Goal: Information Seeking & Learning: Check status

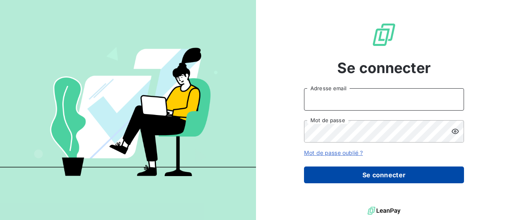
type input "[EMAIL_ADDRESS][DOMAIN_NAME]"
click at [369, 176] on button "Se connecter" at bounding box center [384, 175] width 160 height 17
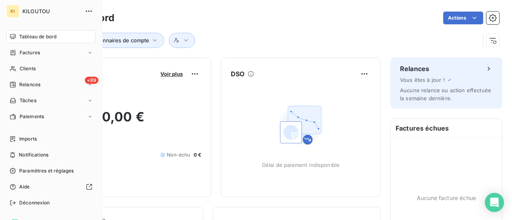
click at [25, 35] on span "Tableau de bord" at bounding box center [37, 36] width 37 height 7
click at [85, 14] on icon "button" at bounding box center [89, 11] width 8 height 8
click at [26, 36] on span "Tableau de bord" at bounding box center [37, 36] width 37 height 7
click at [34, 86] on span "Relances" at bounding box center [29, 84] width 21 height 7
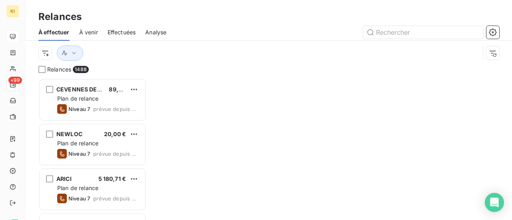
scroll to position [136, 102]
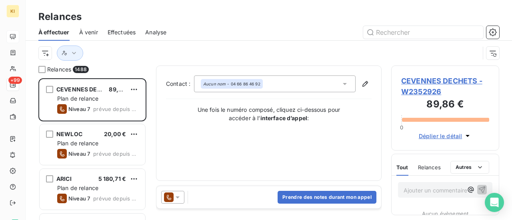
click at [84, 35] on span "À venir" at bounding box center [88, 32] width 19 height 8
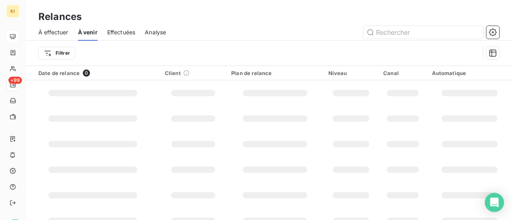
click at [55, 33] on span "À effectuer" at bounding box center [53, 32] width 30 height 8
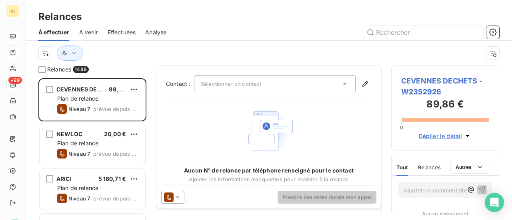
scroll to position [136, 102]
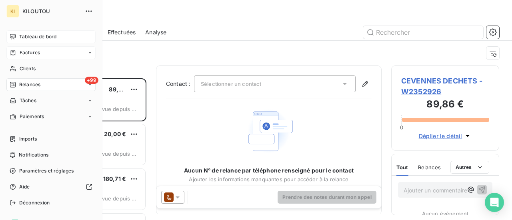
click at [11, 52] on icon at bounding box center [13, 53] width 7 height 6
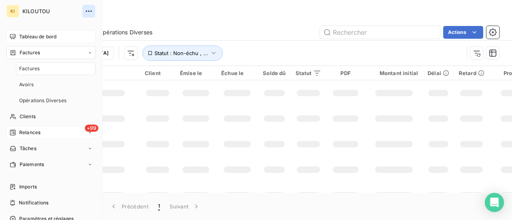
click at [85, 10] on icon "button" at bounding box center [89, 11] width 8 height 8
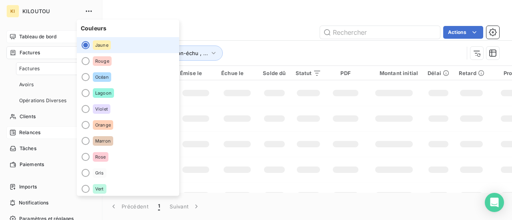
click at [37, 12] on span "KILOUTOU" at bounding box center [51, 11] width 58 height 6
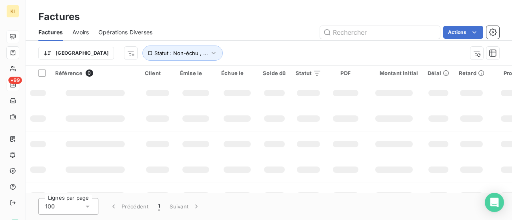
drag, startPoint x: 234, startPoint y: 20, endPoint x: 229, endPoint y: 20, distance: 4.8
click at [234, 20] on div "Factures" at bounding box center [269, 17] width 487 height 14
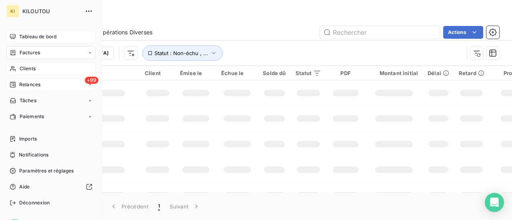
click at [35, 70] on span "Clients" at bounding box center [28, 68] width 16 height 7
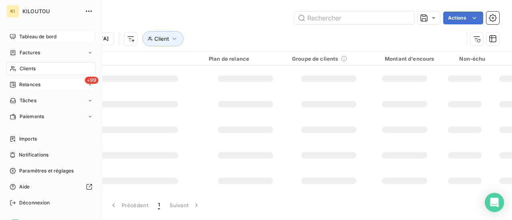
click at [47, 37] on span "Tableau de bord" at bounding box center [37, 36] width 37 height 7
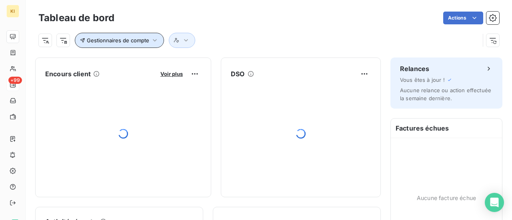
click at [144, 40] on span "Gestionnaires de compte" at bounding box center [118, 40] width 62 height 6
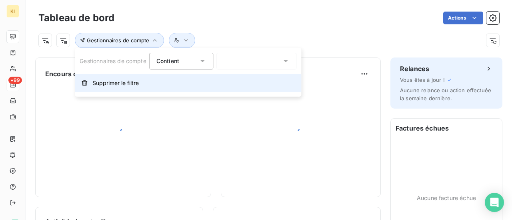
click at [116, 80] on span "Supprimer le filtre" at bounding box center [115, 83] width 46 height 8
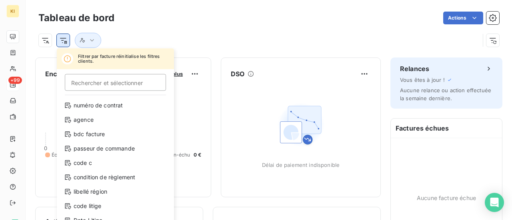
click at [63, 44] on html "KI +99 Tableau de bord Actions Filtrer par facture réinitialise les filtres cli…" at bounding box center [256, 110] width 512 height 220
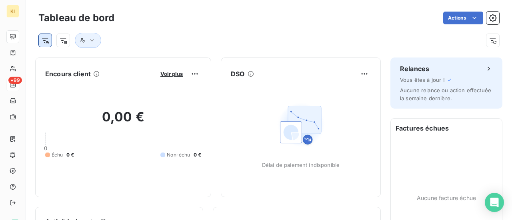
click at [43, 40] on html "KI +99 Tableau de bord Actions Encours client Voir plus 0,00 € 0 Échu 0 € Non-é…" at bounding box center [256, 110] width 512 height 220
click at [475, 18] on html "KI +99 Tableau de bord Actions Encours client Voir plus 0,00 € 0 Échu 0 € Non-é…" at bounding box center [256, 110] width 512 height 220
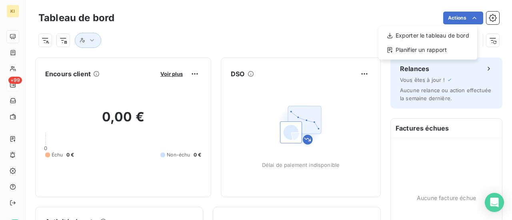
click at [487, 20] on html "KI +99 Tableau de bord Actions Exporter le tableau de bord Planifier un rapport…" at bounding box center [256, 110] width 512 height 220
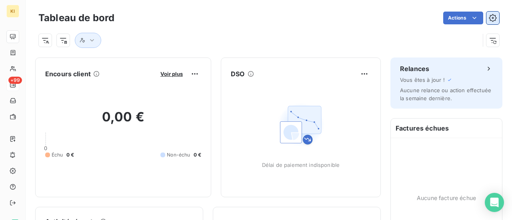
click at [489, 20] on icon "button" at bounding box center [493, 18] width 8 height 8
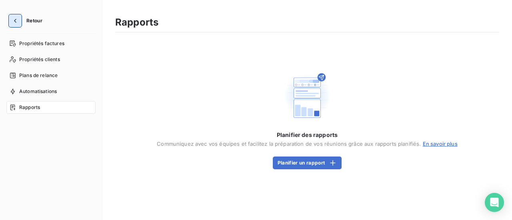
click at [16, 21] on icon "button" at bounding box center [15, 21] width 8 height 8
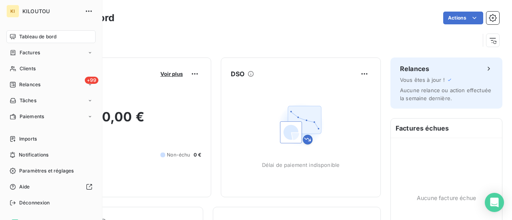
click at [12, 35] on icon at bounding box center [13, 37] width 6 height 6
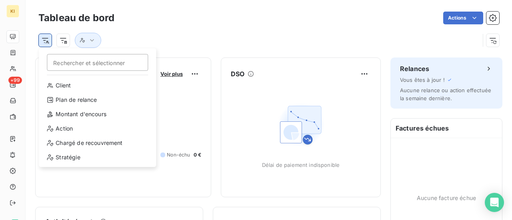
click at [47, 44] on html "KI +99 Tableau de bord Actions Rechercher et sélectionner Client Plan de relanc…" at bounding box center [256, 110] width 512 height 220
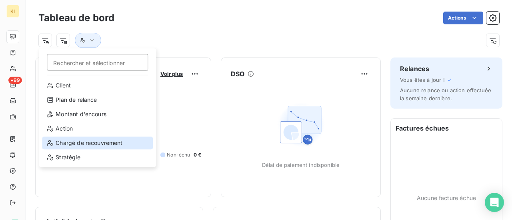
click at [65, 145] on div "Chargé de recouvrement" at bounding box center [97, 143] width 111 height 13
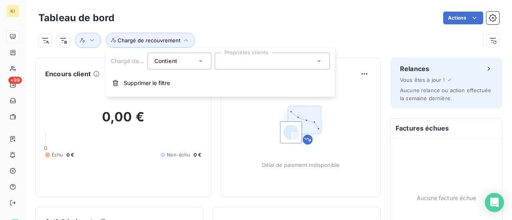
click at [318, 65] on div at bounding box center [272, 61] width 115 height 17
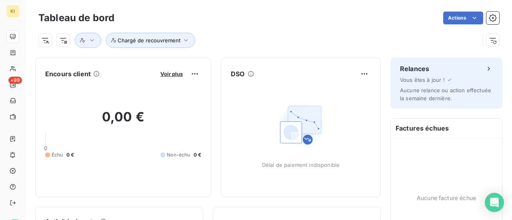
click at [296, 37] on div "Chargé de recouvrement" at bounding box center [258, 40] width 441 height 15
click at [186, 36] on icon "button" at bounding box center [186, 40] width 8 height 8
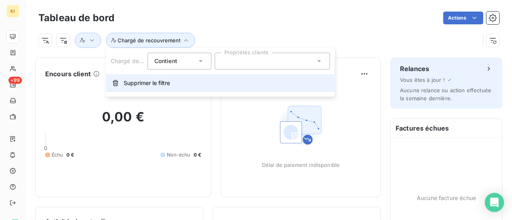
click at [157, 89] on button "Supprimer le filtre" at bounding box center [220, 83] width 229 height 18
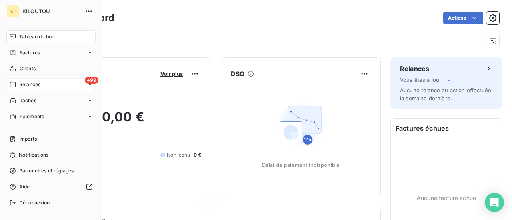
click at [34, 84] on span "Relances" at bounding box center [29, 84] width 21 height 7
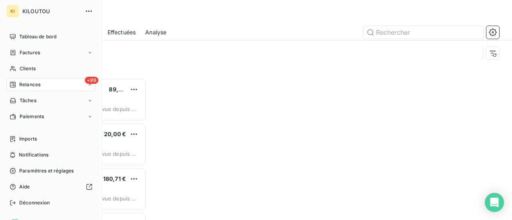
scroll to position [136, 102]
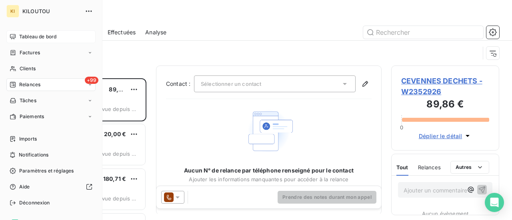
click at [28, 39] on span "Tableau de bord" at bounding box center [37, 36] width 37 height 7
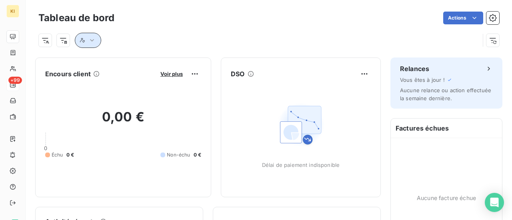
click at [96, 39] on button "button" at bounding box center [88, 40] width 26 height 15
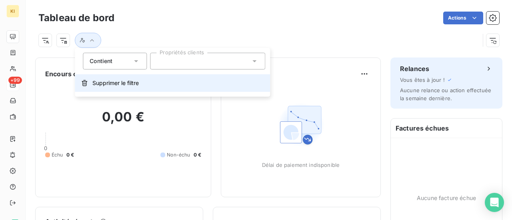
click at [108, 87] on span "Supprimer le filtre" at bounding box center [115, 83] width 46 height 8
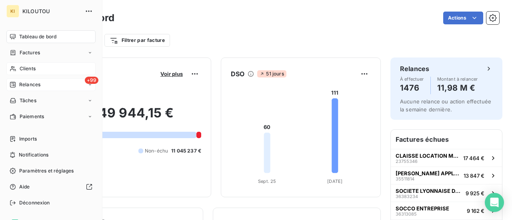
click at [25, 69] on span "Clients" at bounding box center [28, 68] width 16 height 7
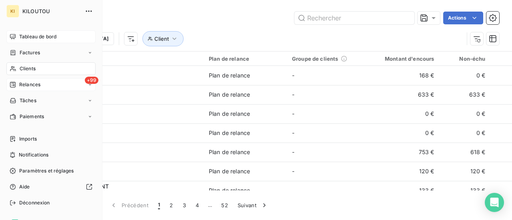
click at [42, 36] on span "Tableau de bord" at bounding box center [37, 36] width 37 height 7
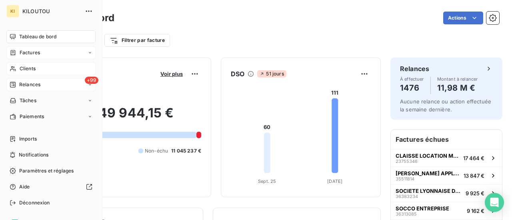
click at [22, 54] on span "Factures" at bounding box center [30, 52] width 20 height 7
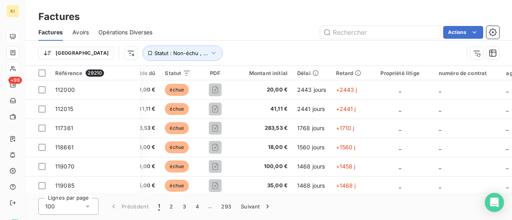
scroll to position [0, 226]
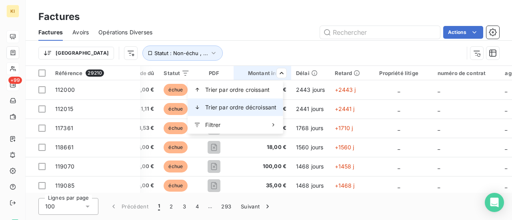
click at [255, 107] on span "Trier par ordre décroissant" at bounding box center [240, 108] width 71 height 8
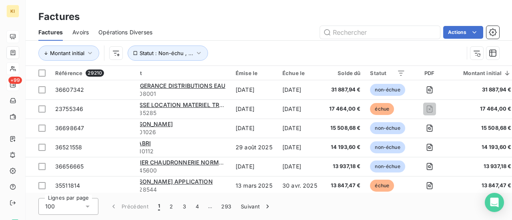
scroll to position [0, 0]
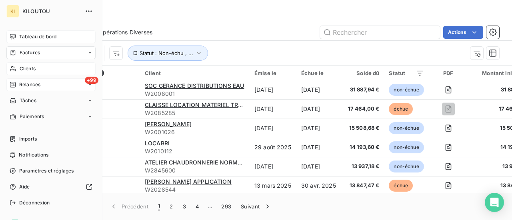
click at [20, 86] on span "Relances" at bounding box center [29, 84] width 21 height 7
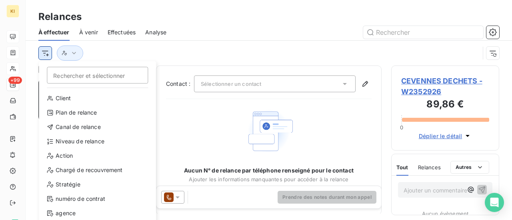
click at [41, 49] on html "KI +99 Relances À effectuer À venir Effectuées Analyse Rechercher et sélectionn…" at bounding box center [256, 110] width 512 height 220
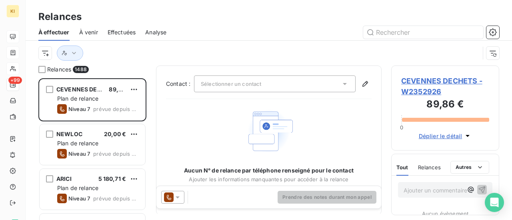
click at [183, 52] on html "KI +99 Relances À effectuer À venir Effectuées Analyse Relances 1488 CEVENNES D…" at bounding box center [256, 110] width 512 height 220
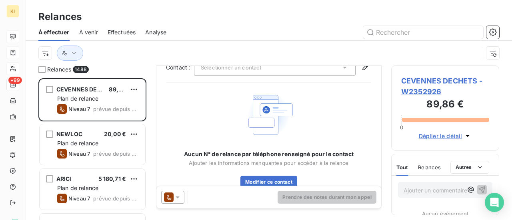
scroll to position [33, 0]
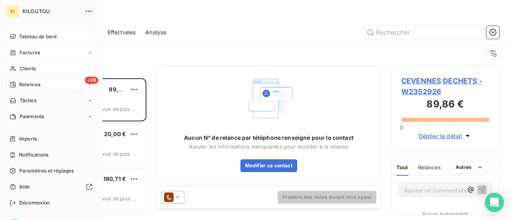
click at [14, 71] on icon at bounding box center [13, 69] width 7 height 6
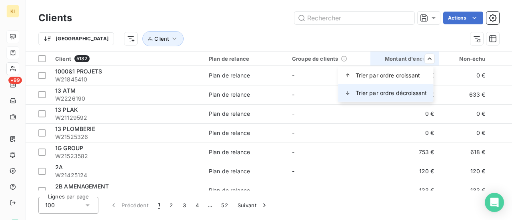
click at [400, 94] on span "Trier par ordre décroissant" at bounding box center [391, 93] width 71 height 8
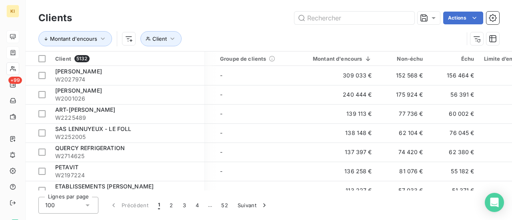
scroll to position [0, 76]
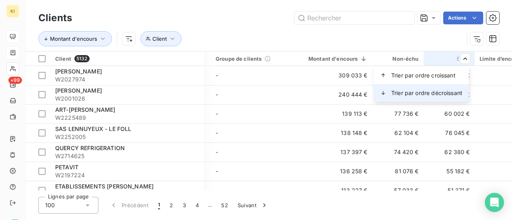
click at [434, 95] on span "Trier par ordre décroissant" at bounding box center [426, 93] width 71 height 8
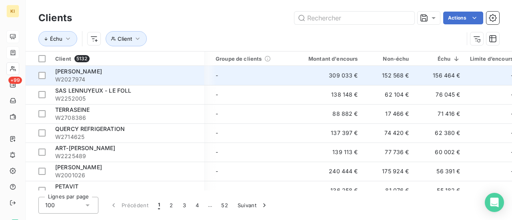
click at [68, 72] on span "[PERSON_NAME]" at bounding box center [78, 71] width 47 height 7
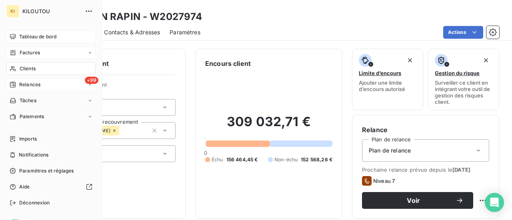
click at [35, 86] on span "Relances" at bounding box center [29, 84] width 21 height 7
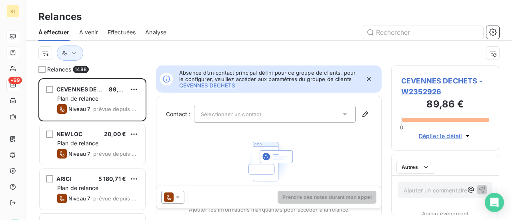
scroll to position [136, 102]
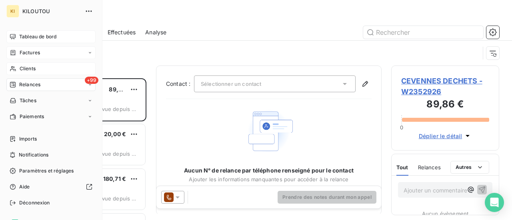
click at [20, 68] on span "Clients" at bounding box center [28, 68] width 16 height 7
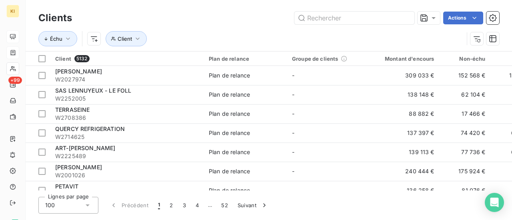
drag, startPoint x: 270, startPoint y: 191, endPoint x: 332, endPoint y: 192, distance: 62.0
click at [332, 192] on div "Clients Actions Échu Client Client 5132 Plan de relance Groupe de clients Monta…" at bounding box center [269, 110] width 487 height 220
drag, startPoint x: 285, startPoint y: 191, endPoint x: 315, endPoint y: 191, distance: 30.0
click at [315, 191] on div "Clients Actions Échu Client Client 5132 Plan de relance Groupe de clients Monta…" at bounding box center [269, 110] width 487 height 220
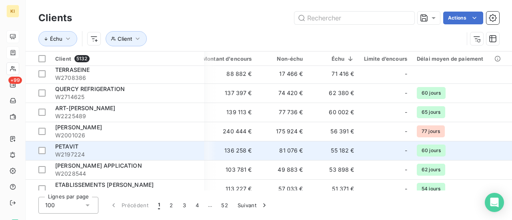
scroll to position [0, 182]
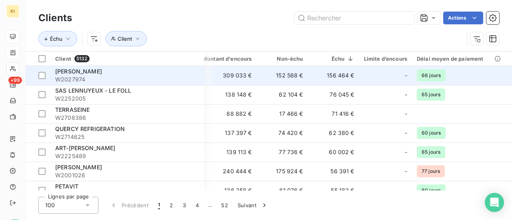
click at [175, 77] on span "W2027974" at bounding box center [127, 80] width 144 height 8
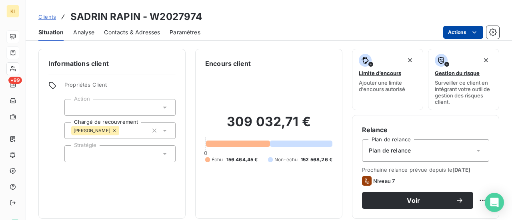
click at [469, 32] on html "KI +99 Clients [PERSON_NAME] - W2027974 Situation Analyse Contacts & Adresses P…" at bounding box center [256, 110] width 512 height 220
click at [294, 23] on html "KI +99 Clients [PERSON_NAME] - W2027974 Situation Analyse Contacts & Adresses P…" at bounding box center [256, 110] width 512 height 220
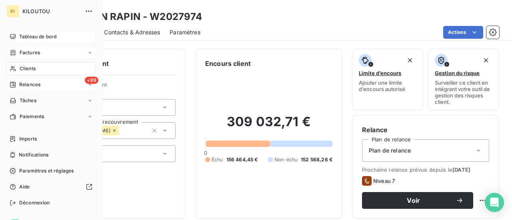
click at [34, 85] on span "Relances" at bounding box center [29, 84] width 21 height 7
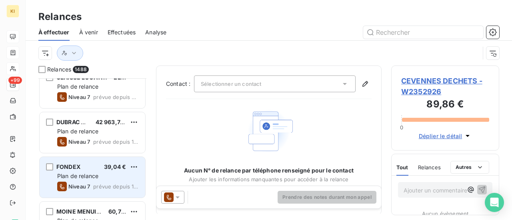
scroll to position [120, 0]
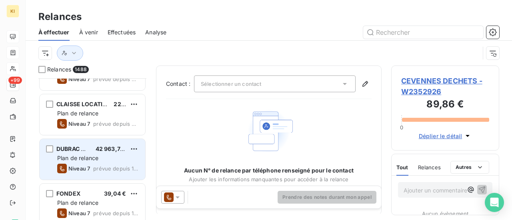
click at [119, 154] on div "Plan de relance" at bounding box center [98, 158] width 82 height 8
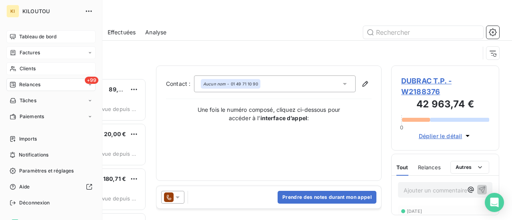
click at [20, 66] on span "Clients" at bounding box center [28, 68] width 16 height 7
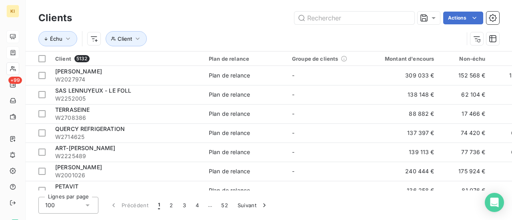
drag, startPoint x: 288, startPoint y: 191, endPoint x: 357, endPoint y: 199, distance: 69.7
click at [357, 199] on div "Clients Actions Échu Client Client 5132 Plan de relance Groupe de clients Monta…" at bounding box center [269, 110] width 487 height 220
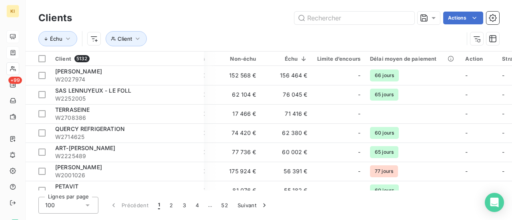
scroll to position [0, 225]
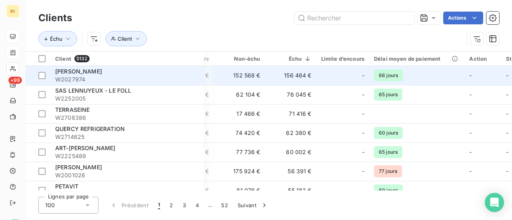
click at [90, 76] on span "W2027974" at bounding box center [127, 80] width 144 height 8
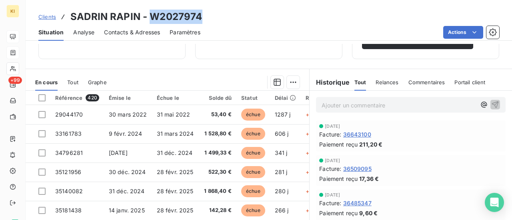
drag, startPoint x: 201, startPoint y: 17, endPoint x: 149, endPoint y: 17, distance: 52.0
click at [149, 17] on div "Clients [PERSON_NAME] - W2027974" at bounding box center [269, 17] width 487 height 14
copy h3 "W2027974"
click at [13, 55] on icon at bounding box center [13, 53] width 7 height 6
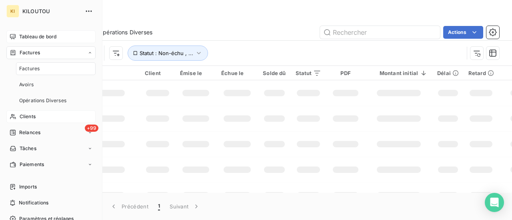
click at [37, 70] on span "Factures" at bounding box center [29, 68] width 20 height 7
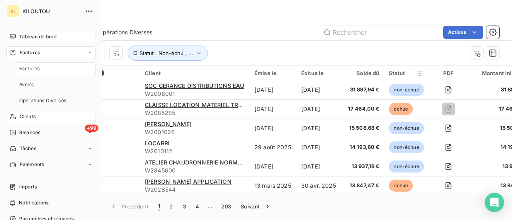
click at [323, 55] on div "Montant initial Statut : Non-échu , ..." at bounding box center [250, 53] width 425 height 15
click at [332, 31] on input "text" at bounding box center [380, 32] width 120 height 13
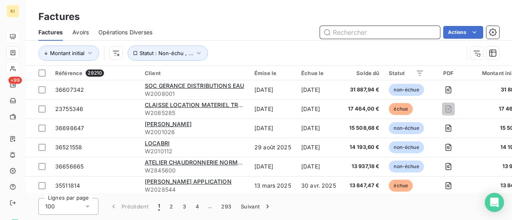
click at [343, 32] on input "text" at bounding box center [380, 32] width 120 height 13
paste input "W2027974"
type input "W2027974"
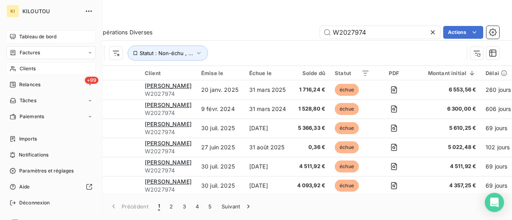
click at [20, 70] on span "Clients" at bounding box center [28, 68] width 16 height 7
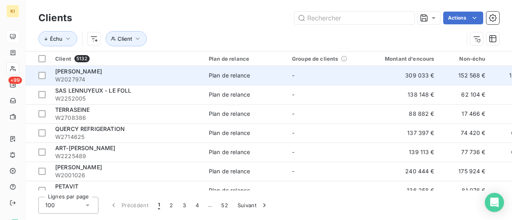
click at [140, 75] on div "[PERSON_NAME]" at bounding box center [127, 72] width 144 height 8
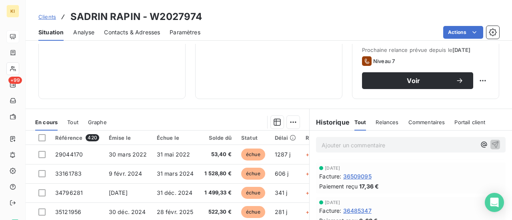
scroll to position [80, 0]
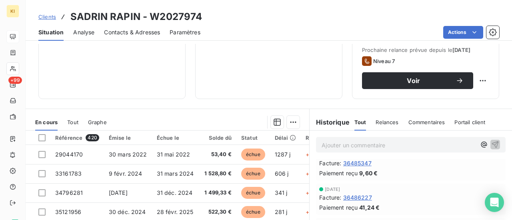
click at [388, 121] on span "Relances" at bounding box center [387, 122] width 23 height 6
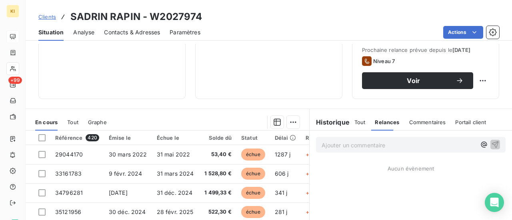
scroll to position [0, 0]
click at [420, 126] on div "Commentaires" at bounding box center [427, 122] width 37 height 17
click at [355, 122] on span "Tout" at bounding box center [360, 122] width 11 height 6
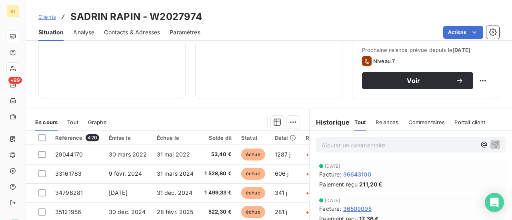
click at [385, 126] on div "Relances" at bounding box center [387, 122] width 23 height 17
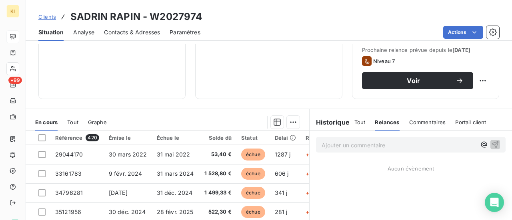
click at [425, 125] on div "Commentaires" at bounding box center [427, 122] width 37 height 17
